Goal: Information Seeking & Learning: Learn about a topic

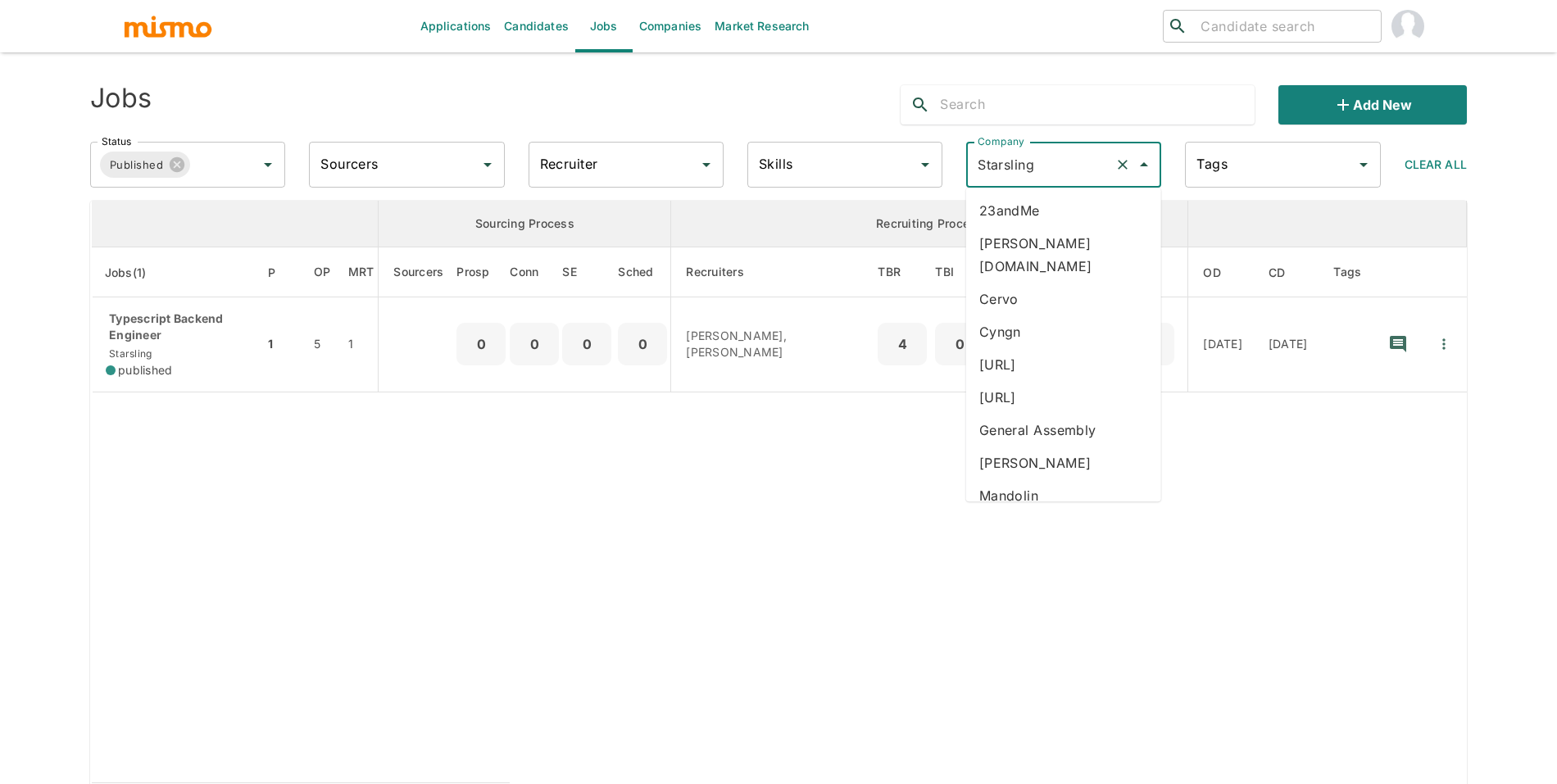
click at [1033, 224] on li "23andMe" at bounding box center [1063, 210] width 195 height 33
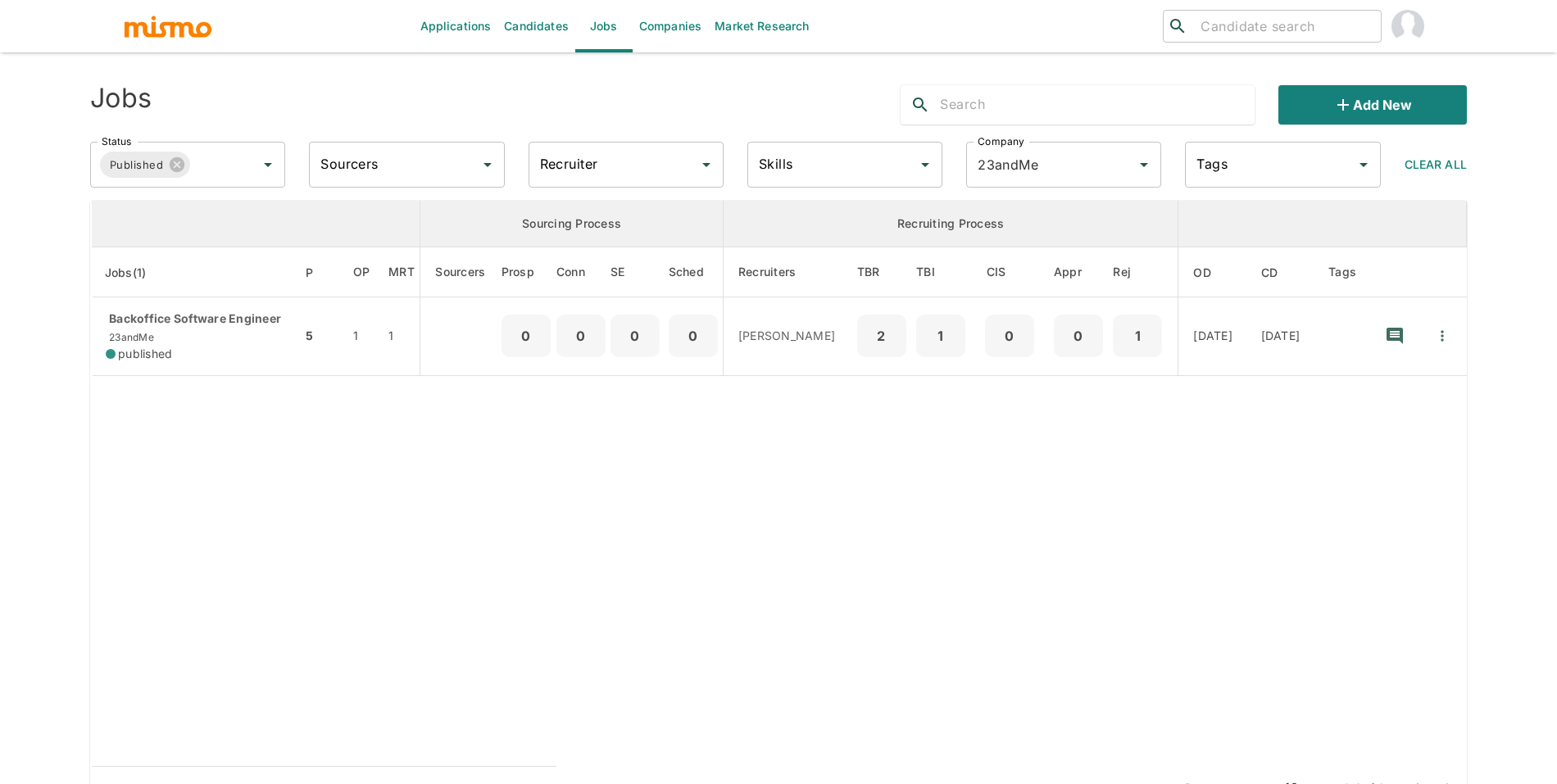
click at [198, 281] on th "Jobs(1)" at bounding box center [196, 272] width 209 height 50
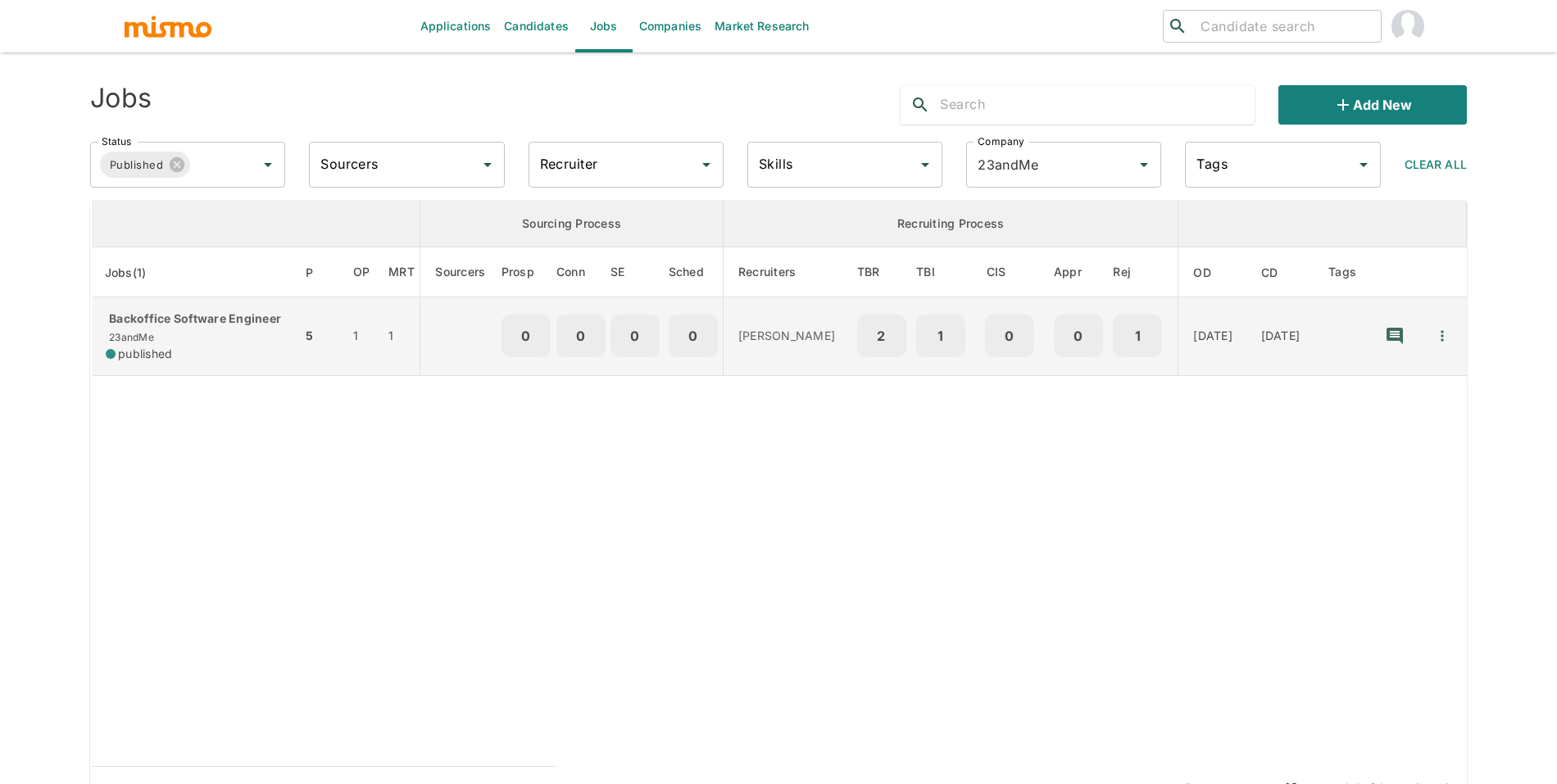
click at [201, 315] on p "Backoffice Software Engineer" at bounding box center [197, 319] width 183 height 17
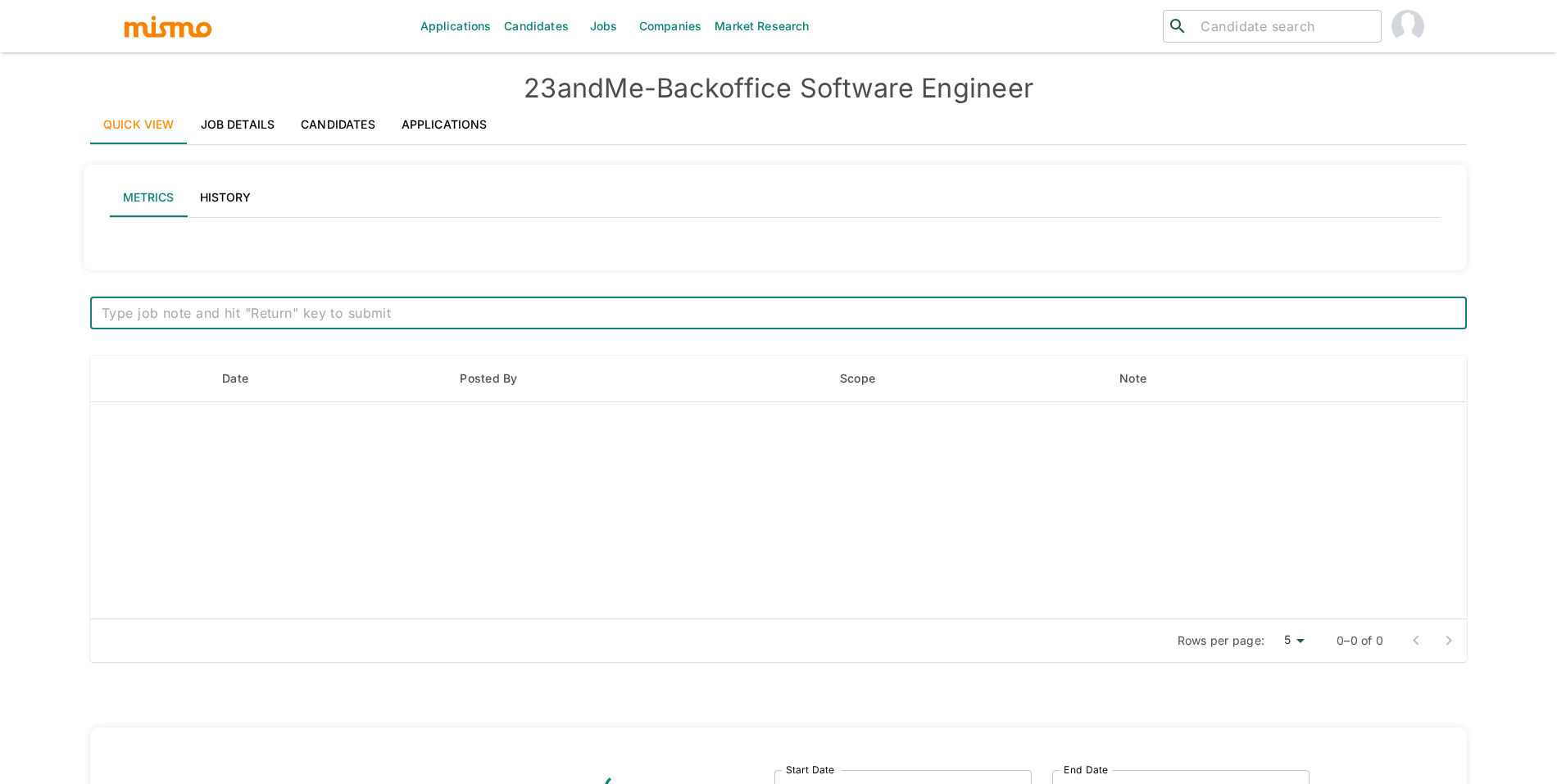
click at [221, 114] on link "Job Details" at bounding box center [237, 125] width 101 height 40
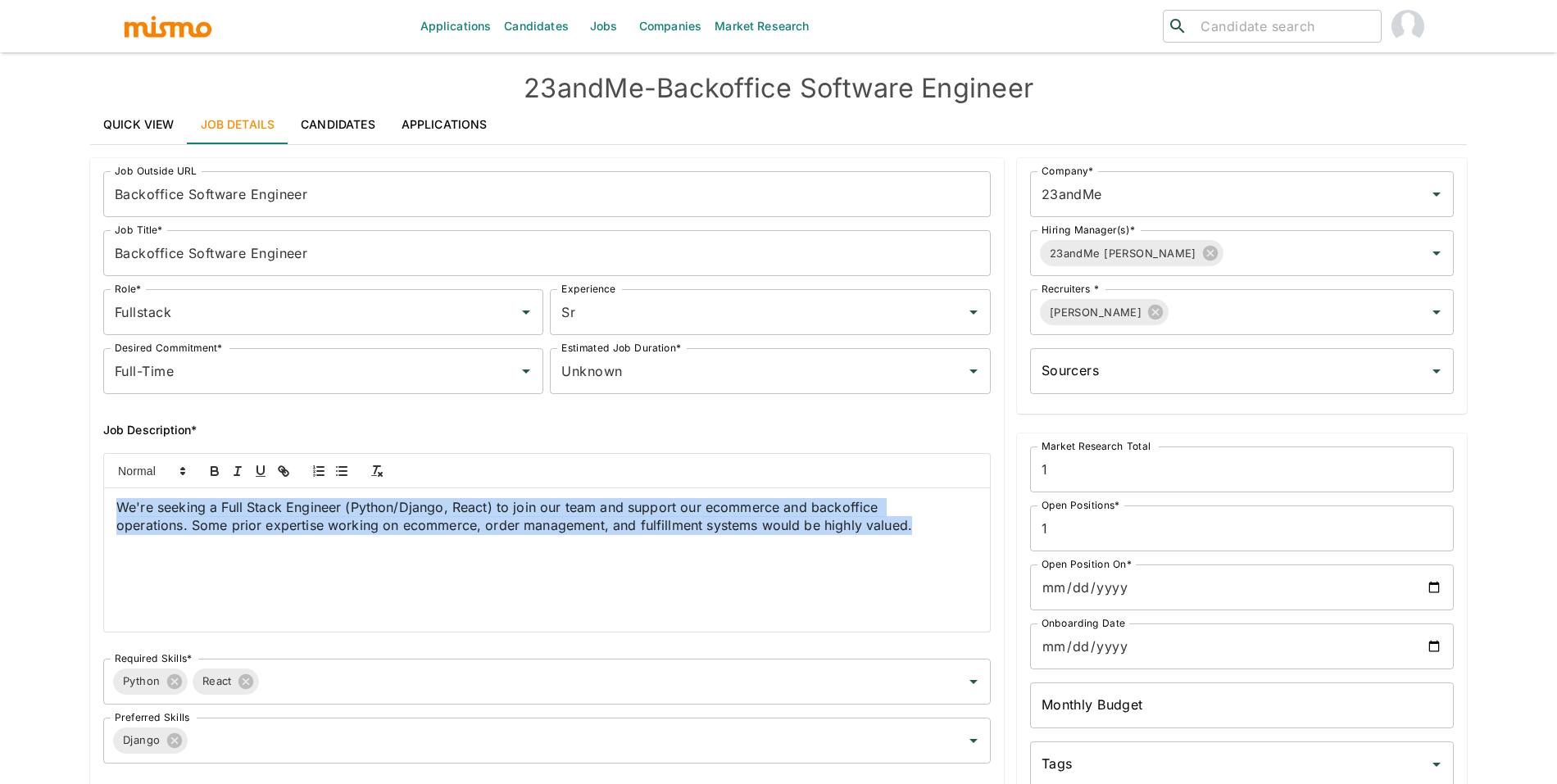
drag, startPoint x: 431, startPoint y: 539, endPoint x: 95, endPoint y: 504, distance: 337.8
click at [95, 504] on div "We're seeking a Full Stack Engineer (Python/Django, React) to join our team and…" at bounding box center [541, 536] width 900 height 193
copy span "We're seeking a Full Stack Engineer (Python/Django, React) to join our team and…"
